Goal: Task Accomplishment & Management: Use online tool/utility

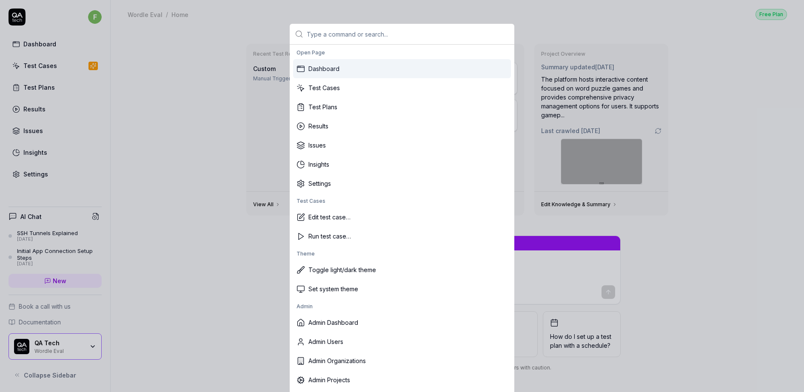
type textarea "*"
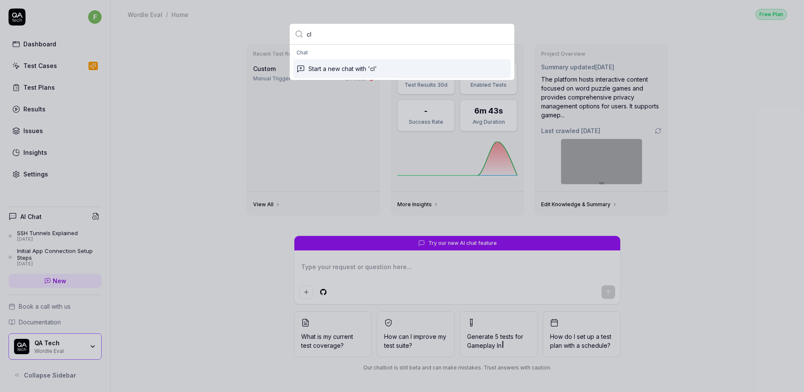
type input "c"
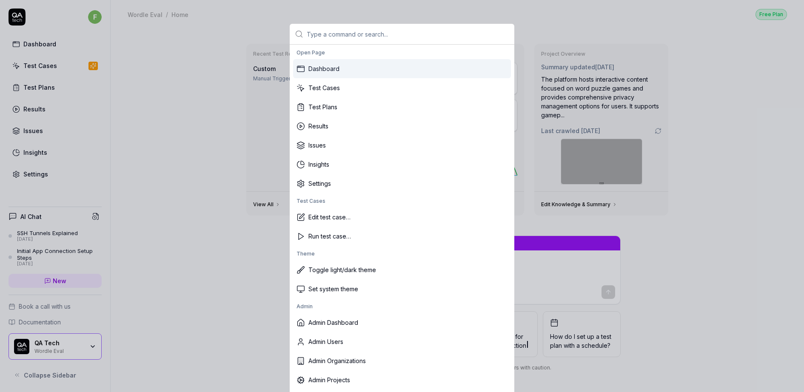
type textarea "*"
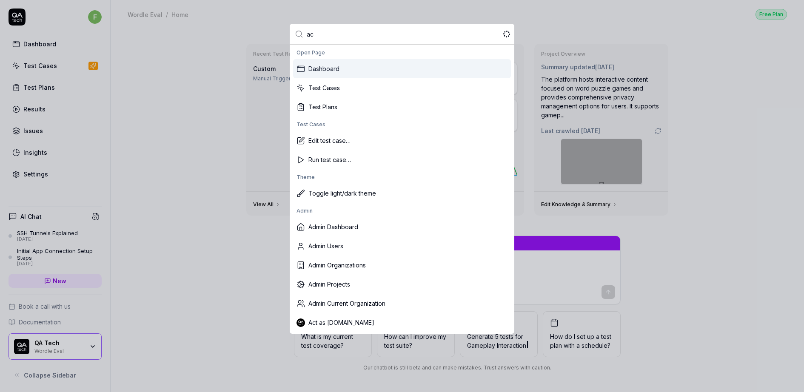
type input "act"
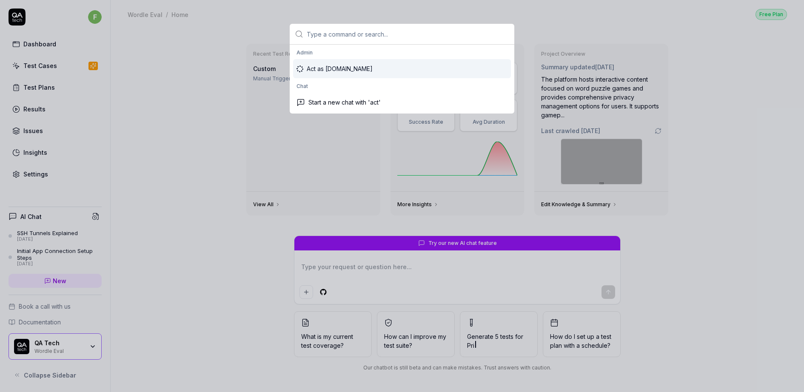
type textarea "*"
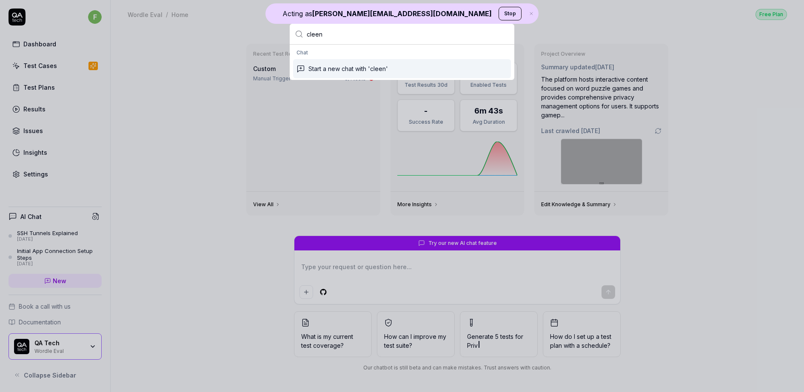
type input "clee"
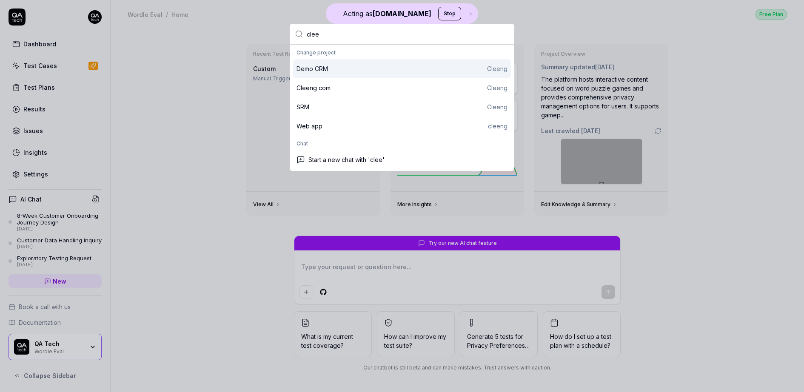
type input "clee"
click at [347, 70] on div "Demo CRM Cleeng" at bounding box center [401, 68] width 211 height 9
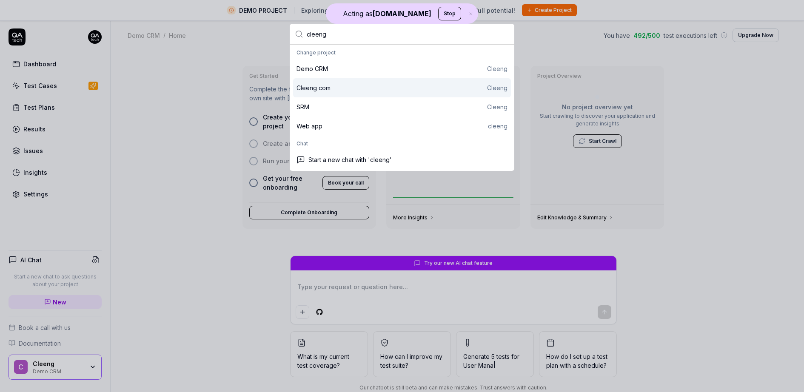
type input "cleeng"
click at [354, 90] on div "Cleeng com Cleeng" at bounding box center [401, 87] width 211 height 9
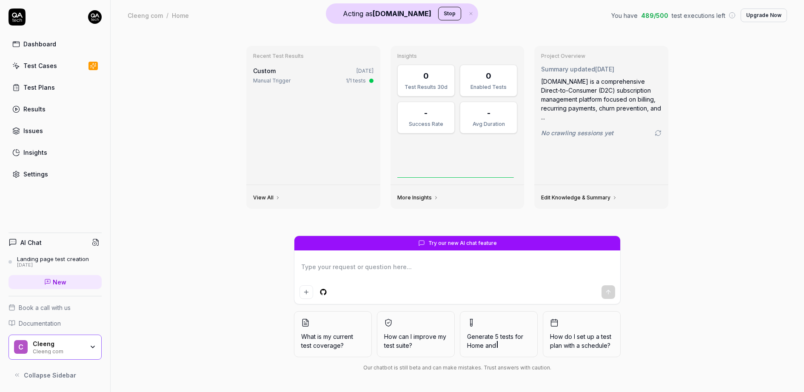
click at [61, 66] on link "Test Cases" at bounding box center [55, 65] width 93 height 17
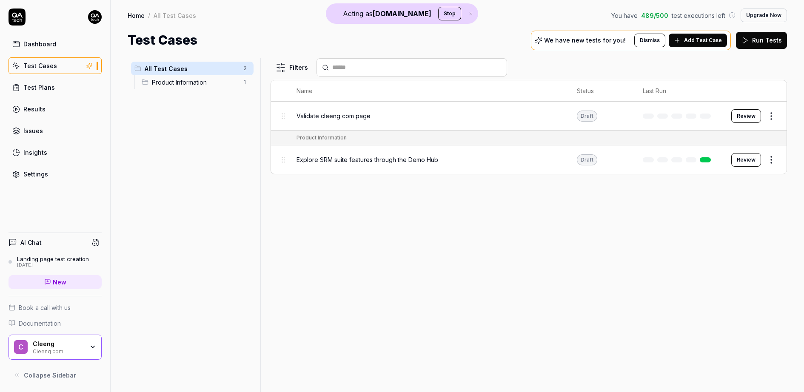
click at [327, 117] on span "Validate cleeng com page" at bounding box center [333, 115] width 74 height 9
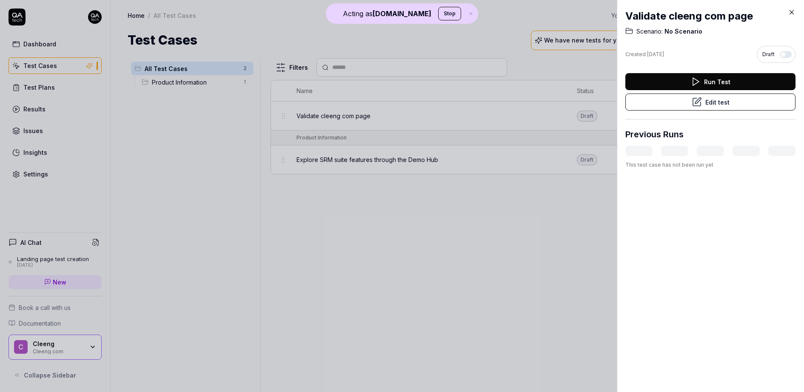
click at [671, 100] on button "Edit test" at bounding box center [710, 102] width 170 height 17
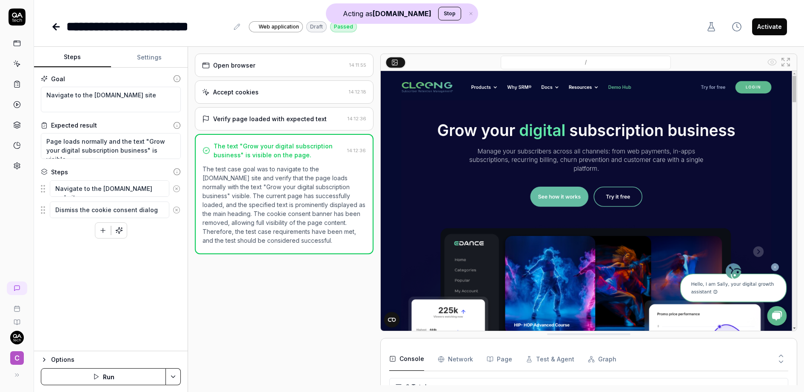
click at [287, 120] on div "Verify page loaded with expected text" at bounding box center [270, 118] width 114 height 9
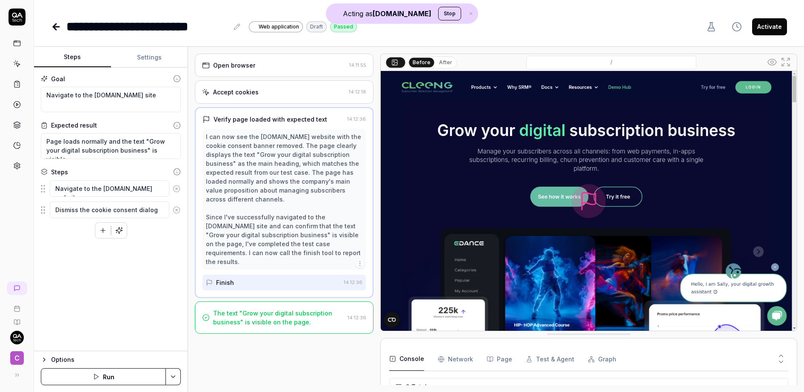
click at [284, 93] on div "Accept cookies" at bounding box center [273, 92] width 143 height 9
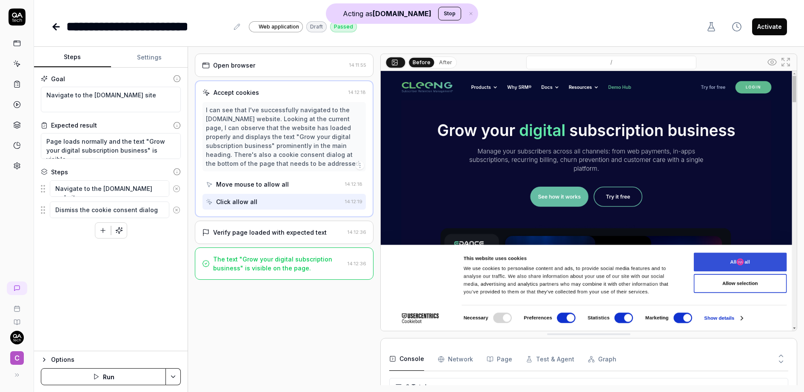
click at [286, 70] on div "Open browser 14:11:55" at bounding box center [284, 65] width 179 height 23
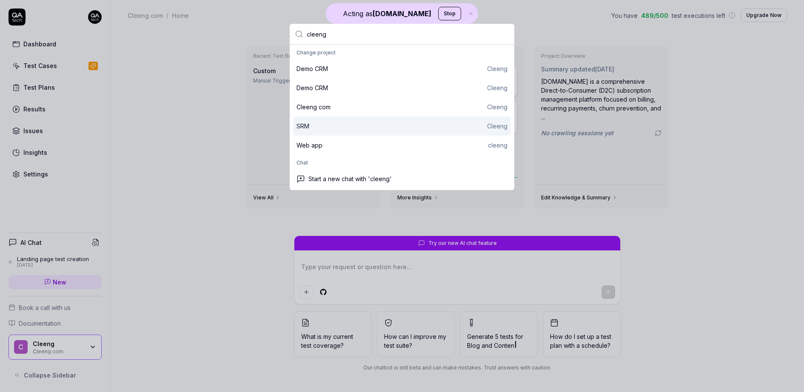
type input "cleeng"
click at [317, 127] on div "SRM Cleeng" at bounding box center [401, 126] width 211 height 9
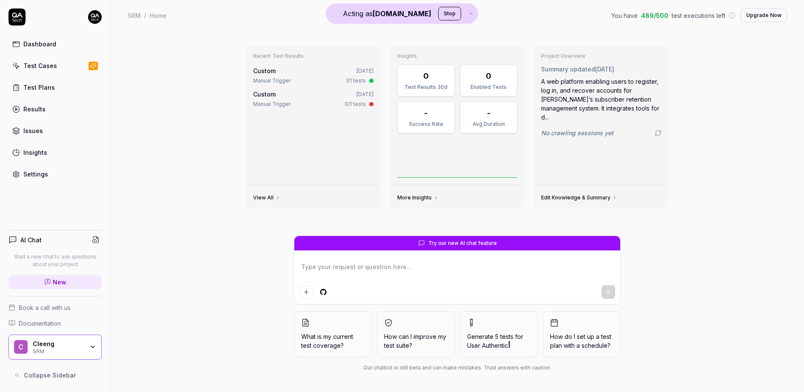
click at [49, 68] on div "Test Cases" at bounding box center [40, 65] width 34 height 9
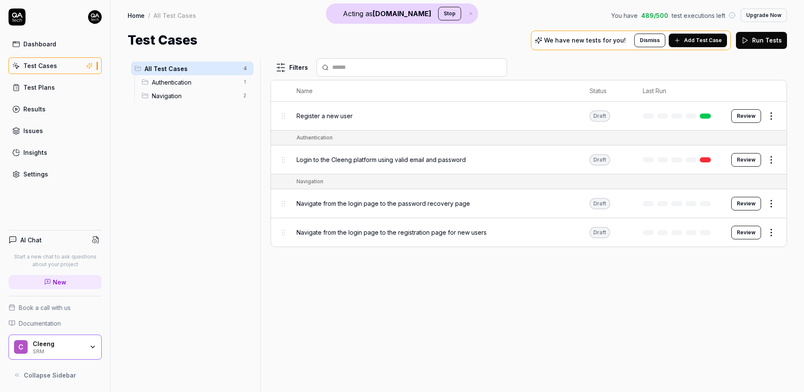
click at [352, 164] on span "Login to the Cleeng platform using valid email and password" at bounding box center [380, 159] width 169 height 9
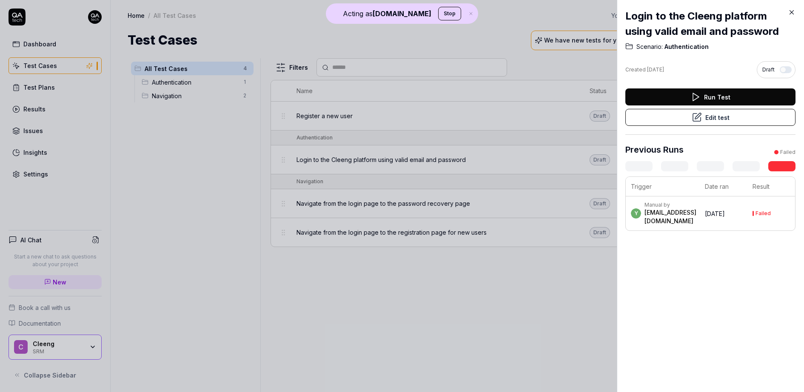
click at [710, 122] on button "Edit test" at bounding box center [710, 117] width 170 height 17
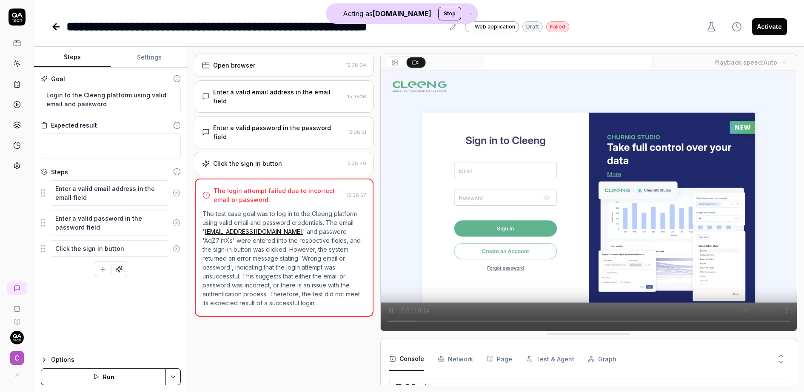
scroll to position [59, 0]
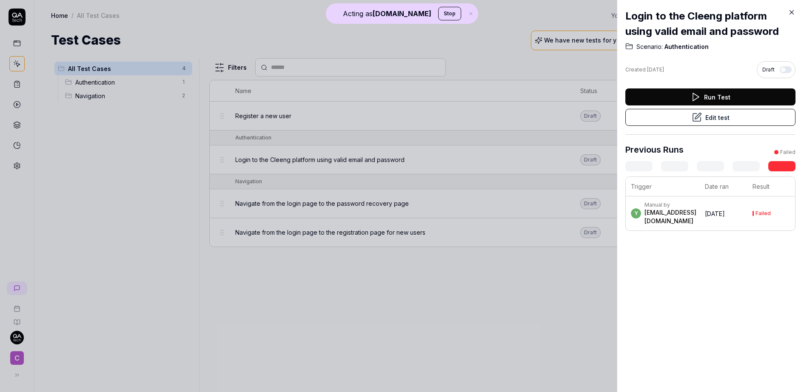
click at [450, 222] on div at bounding box center [402, 196] width 804 height 392
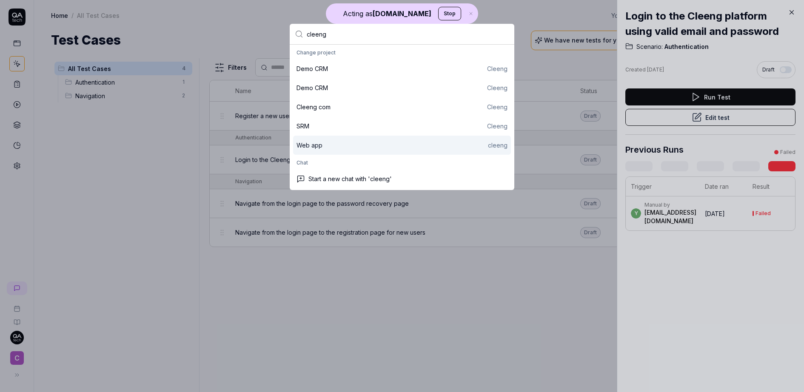
type input "cleeng"
click at [347, 145] on div "Web app cleeng" at bounding box center [401, 145] width 211 height 9
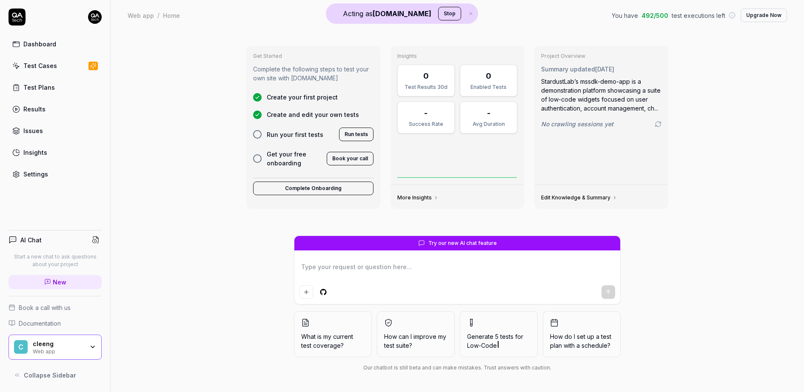
click at [65, 58] on link "Test Cases" at bounding box center [55, 65] width 93 height 17
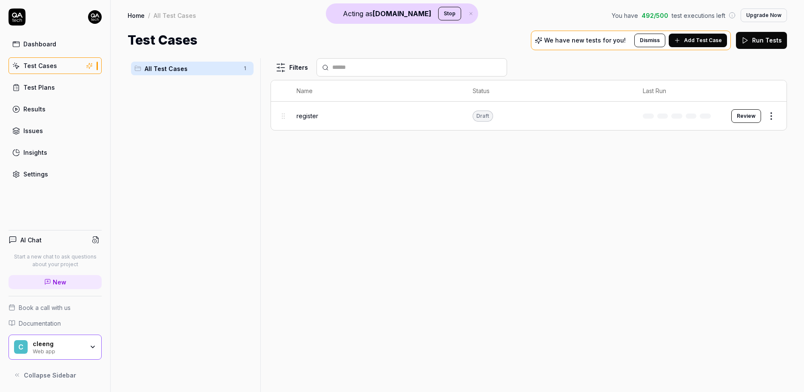
click at [350, 111] on div "register" at bounding box center [375, 116] width 159 height 18
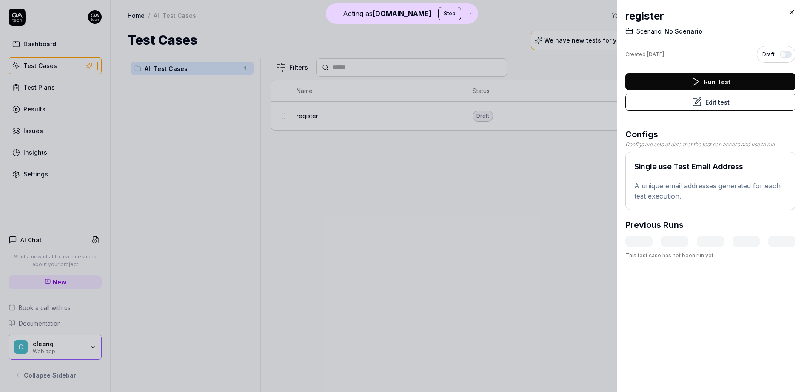
click at [706, 101] on button "Edit test" at bounding box center [710, 102] width 170 height 17
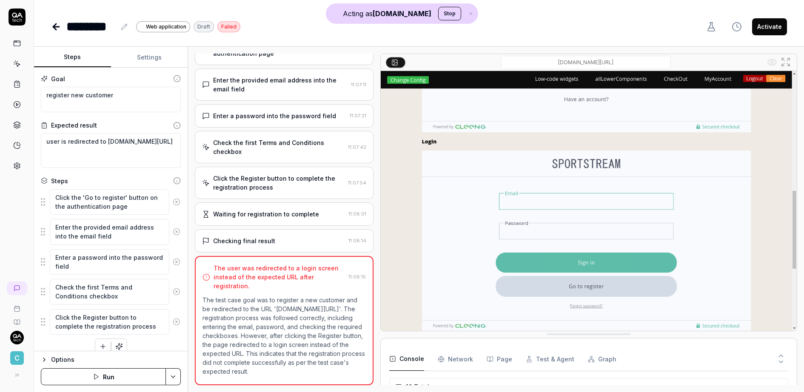
scroll to position [57, 0]
click at [306, 210] on div "Waiting for registration to complete 11:08:01" at bounding box center [284, 213] width 179 height 23
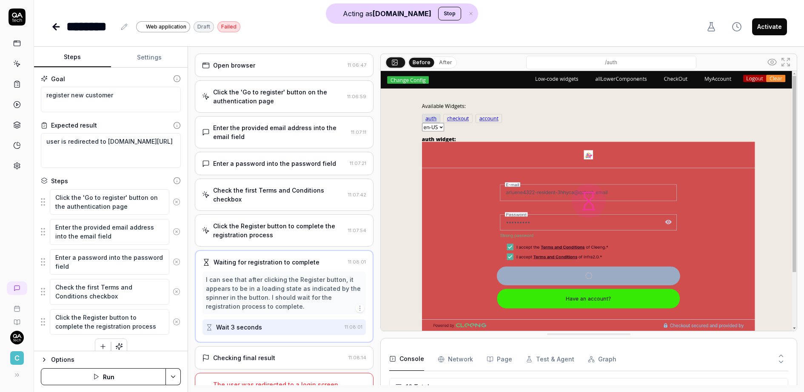
click at [296, 169] on div "Enter a password into the password field 11:07:21" at bounding box center [284, 163] width 179 height 23
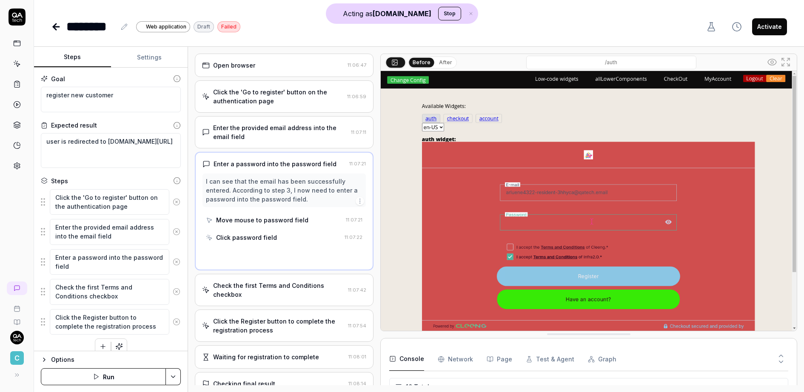
click at [296, 143] on div "Enter the provided email address into the email field 11:07:11" at bounding box center [284, 132] width 179 height 32
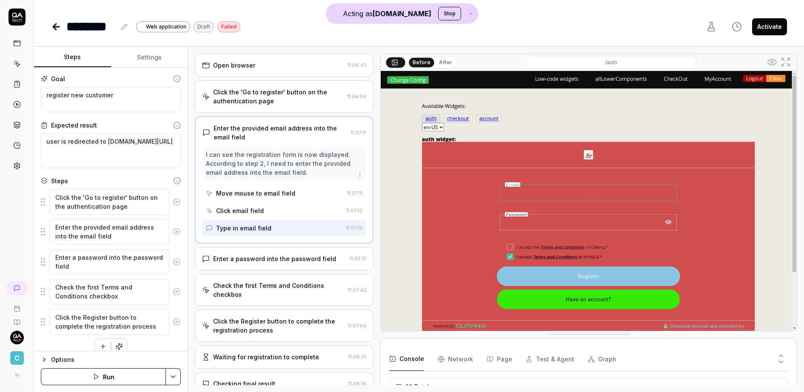
click at [303, 94] on div "Click the 'Go to register' button on the authentication page" at bounding box center [278, 97] width 131 height 18
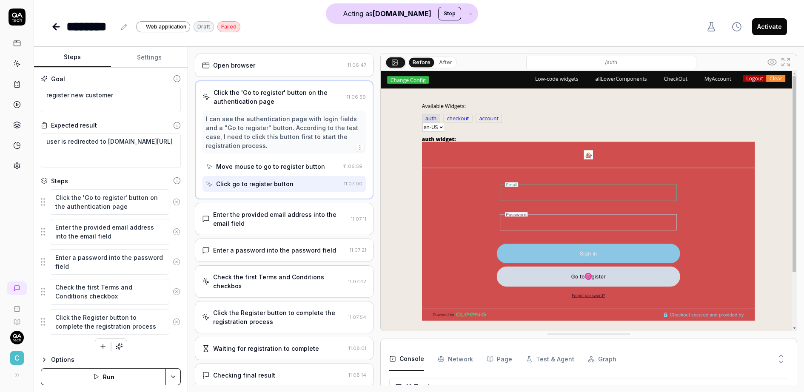
click at [285, 64] on div "Open browser" at bounding box center [273, 65] width 142 height 9
